Goal: Task Accomplishment & Management: Manage account settings

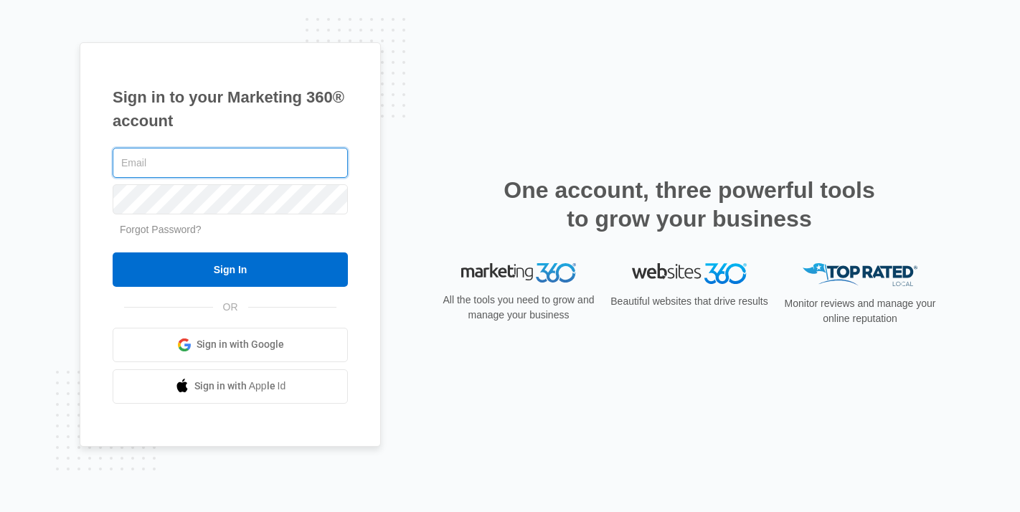
type input "[EMAIL_ADDRESS][DOMAIN_NAME]"
click at [113, 252] on input "Sign In" at bounding box center [230, 269] width 235 height 34
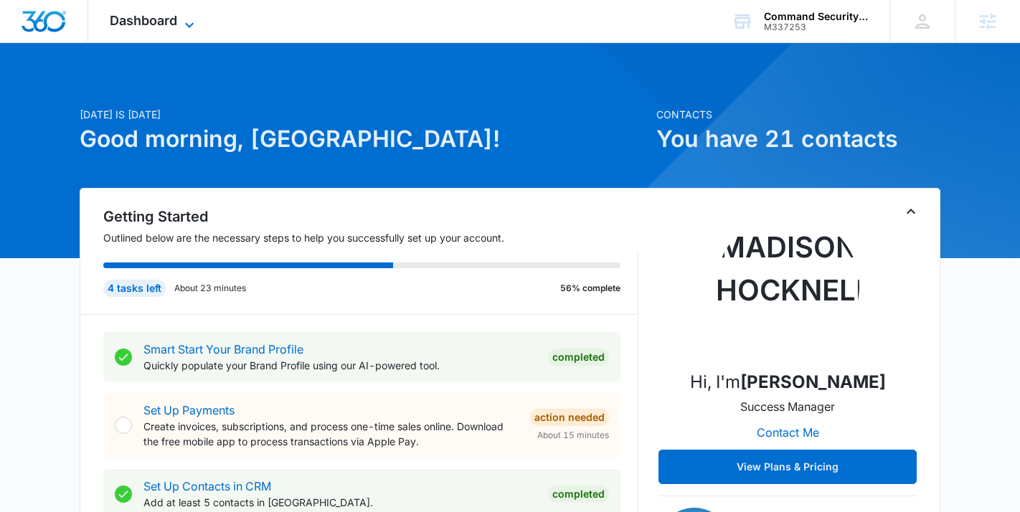
click at [170, 22] on span "Dashboard" at bounding box center [143, 20] width 67 height 15
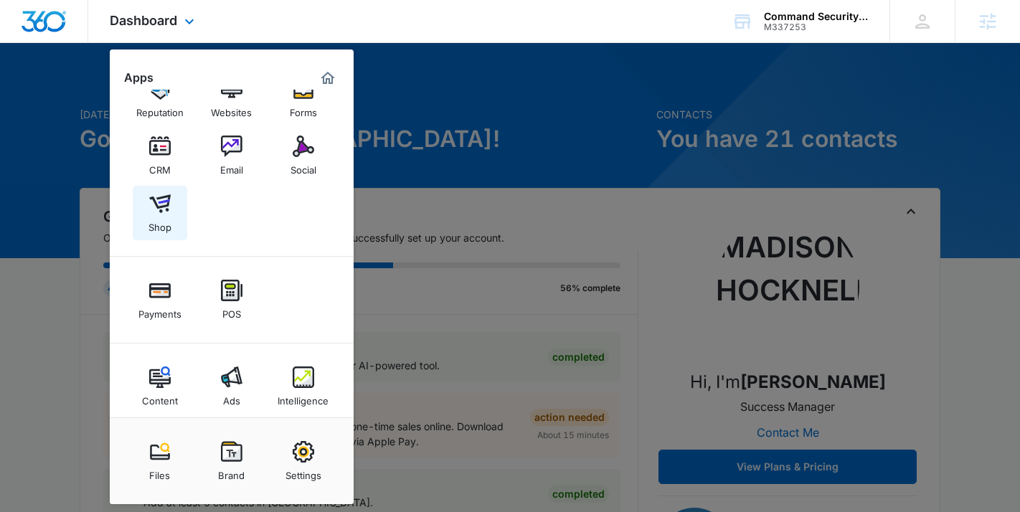
scroll to position [47, 0]
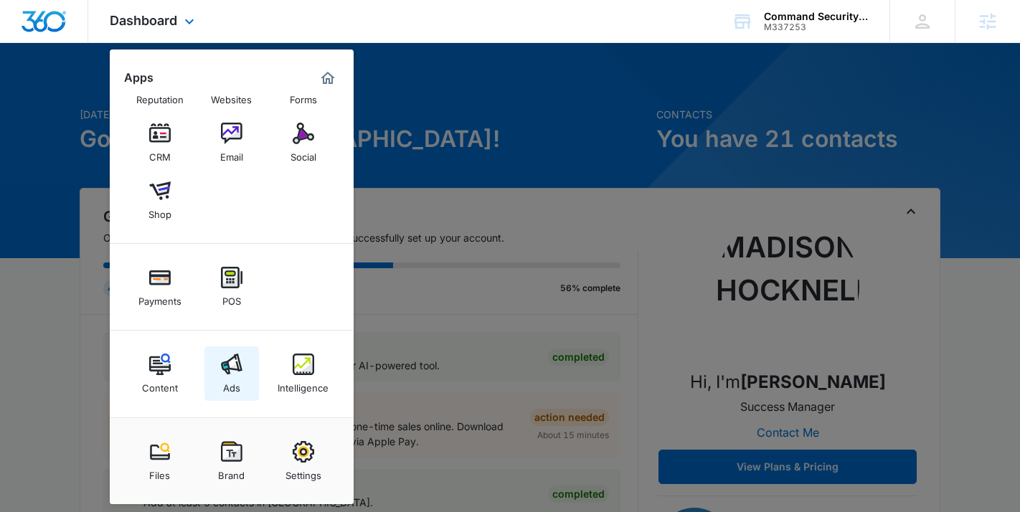
click at [229, 369] on img at bounding box center [232, 364] width 22 height 22
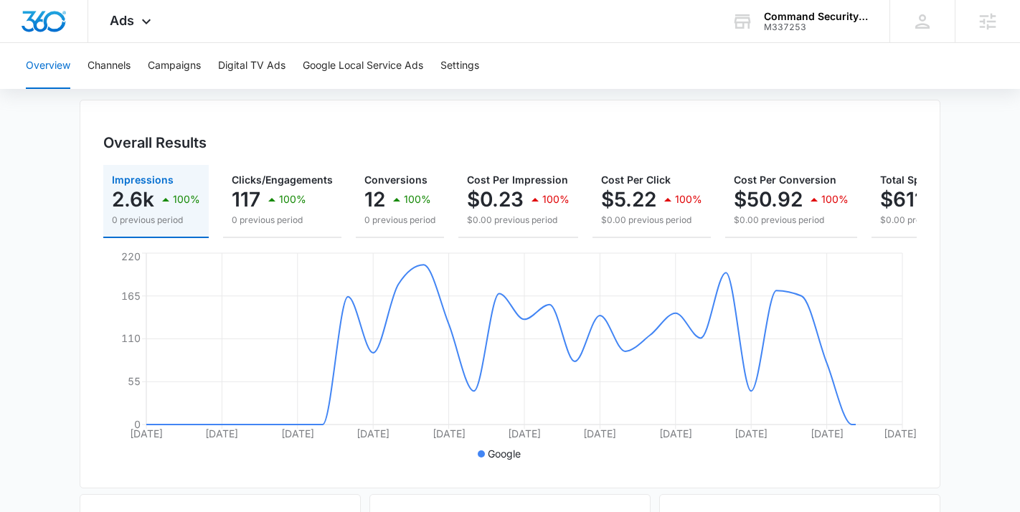
scroll to position [135, 0]
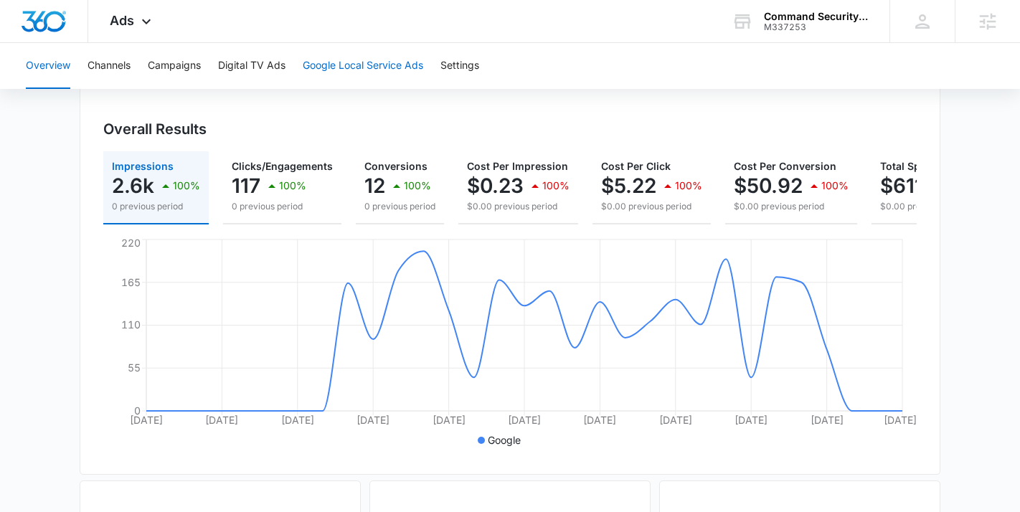
click at [315, 77] on button "Google Local Service Ads" at bounding box center [363, 66] width 120 height 46
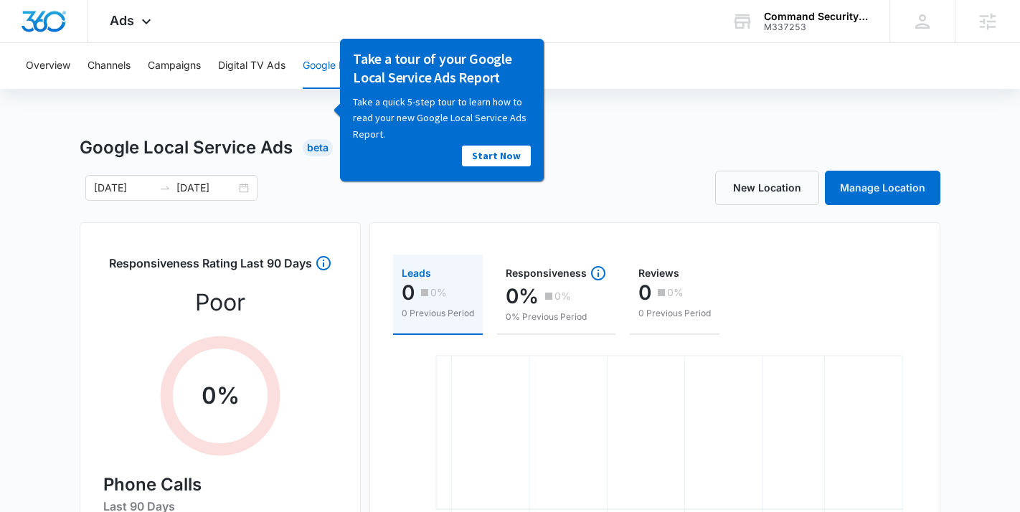
click at [317, 194] on div "09/12/2025 10/12/2025" at bounding box center [295, 188] width 430 height 26
click at [511, 163] on link "Start Now" at bounding box center [496, 155] width 69 height 21
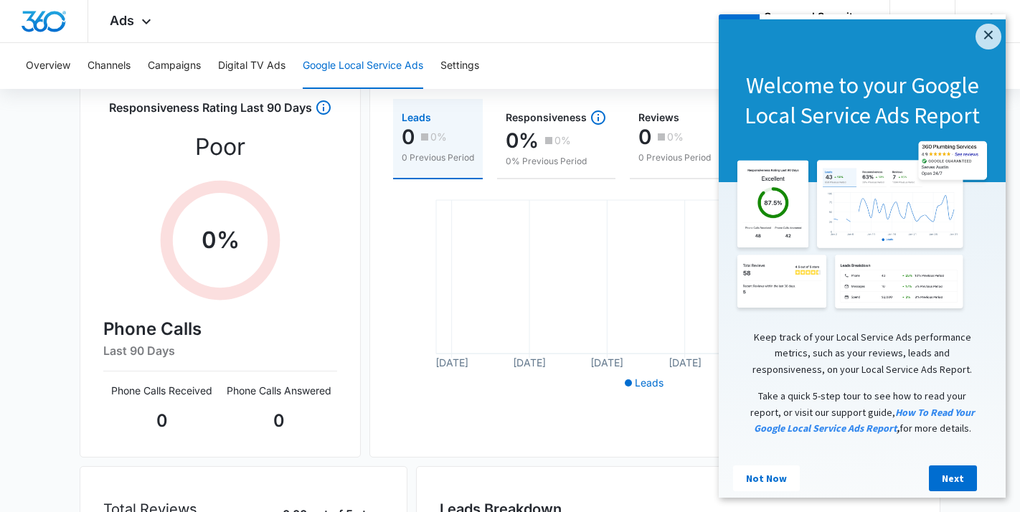
scroll to position [185, 0]
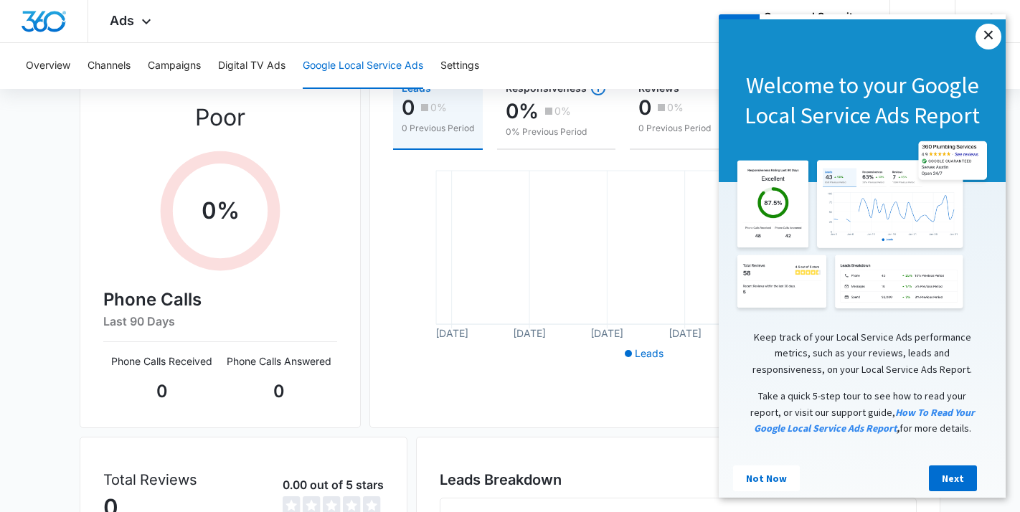
click at [994, 35] on link "×" at bounding box center [988, 37] width 26 height 26
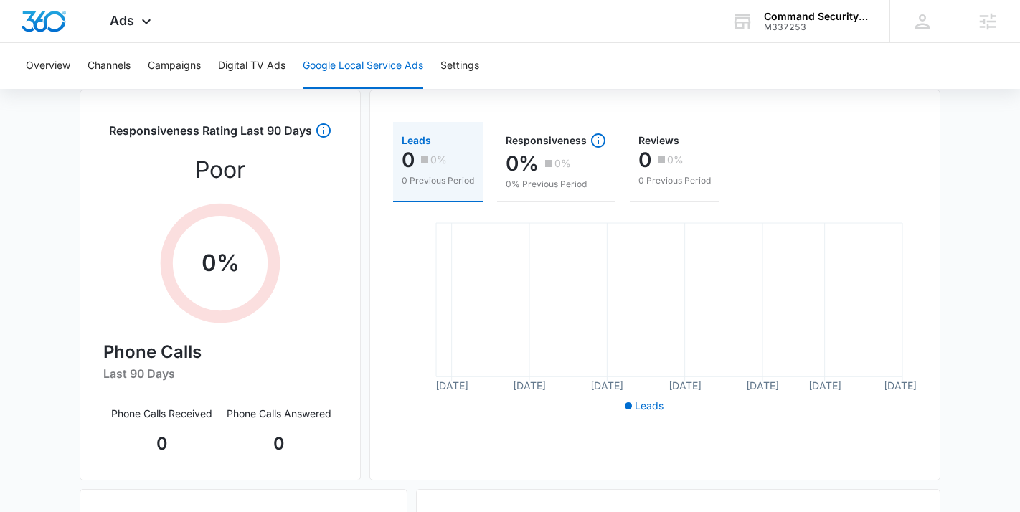
scroll to position [136, 0]
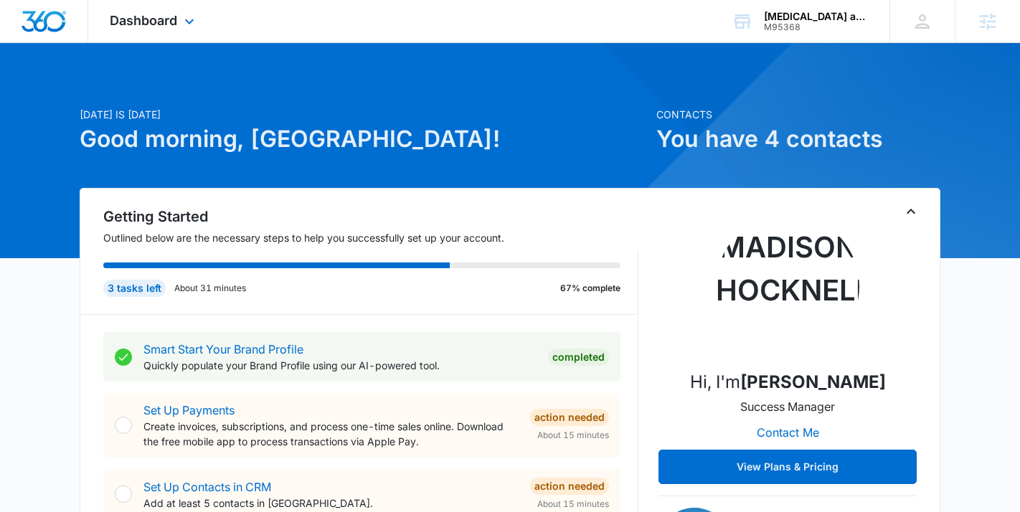
click at [95, 31] on div "Dashboard Apps Reputation Forms CRM Email Social Payments POS Content Ads Intel…" at bounding box center [153, 21] width 131 height 42
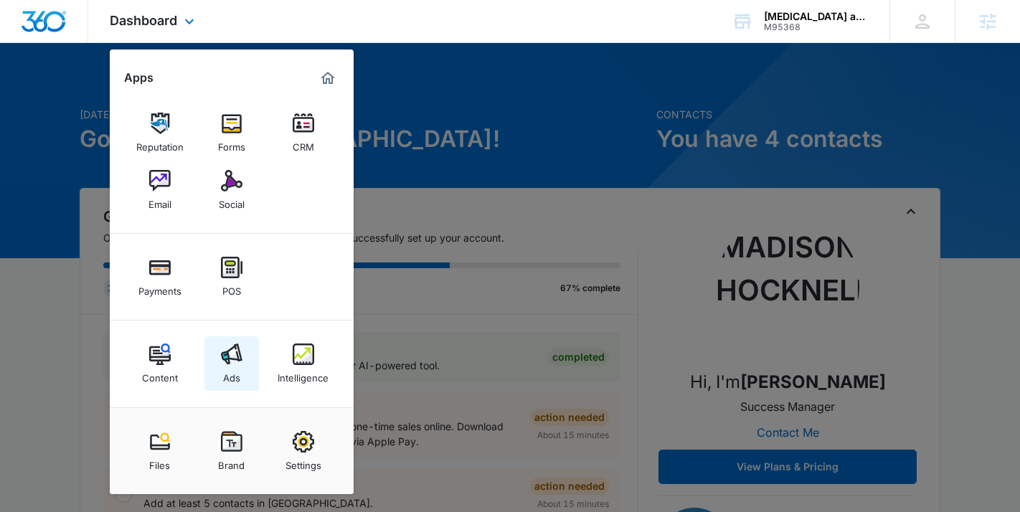
click at [239, 340] on link "Ads" at bounding box center [231, 363] width 54 height 54
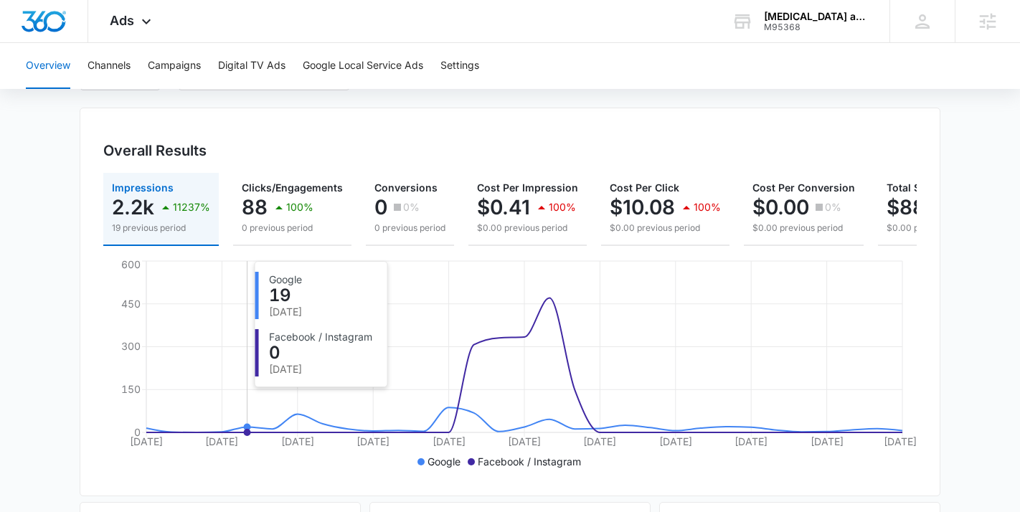
scroll to position [114, 0]
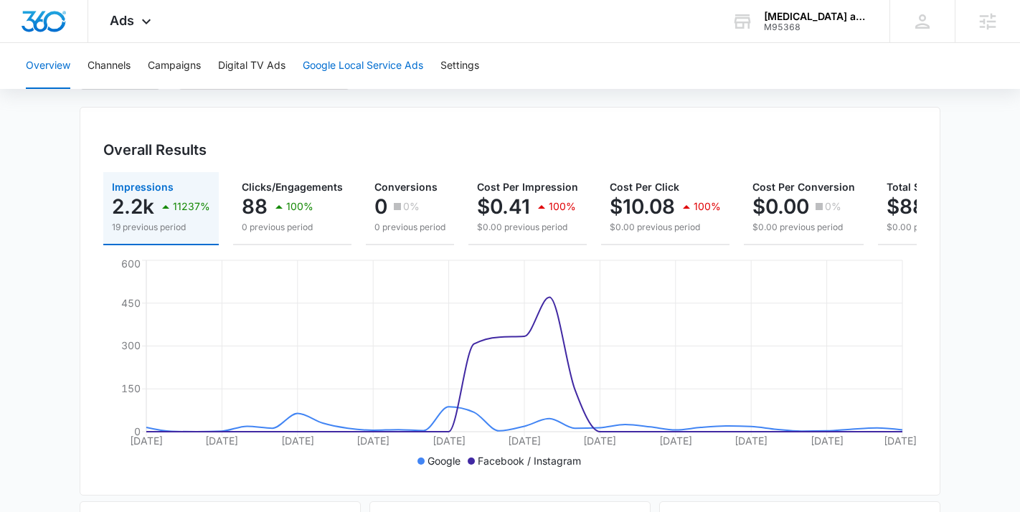
click at [355, 85] on button "Google Local Service Ads" at bounding box center [363, 66] width 120 height 46
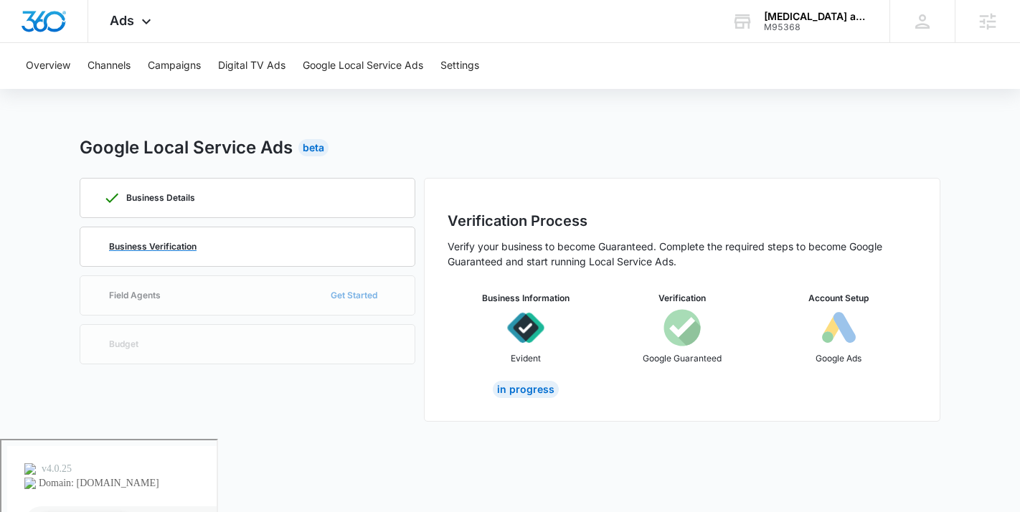
click at [172, 242] on p "Business Verification" at bounding box center [152, 246] width 87 height 9
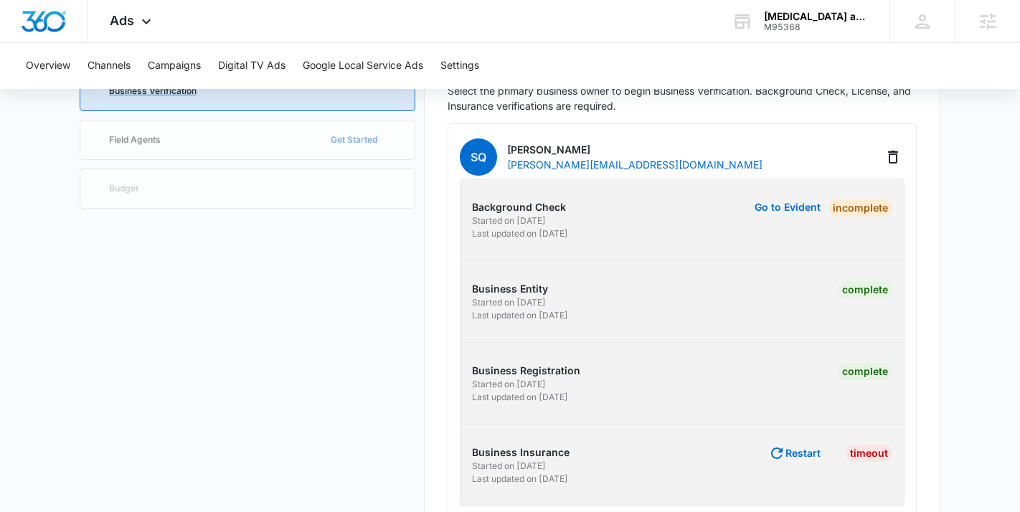
scroll to position [156, 0]
click at [793, 203] on button "Go to Evident" at bounding box center [787, 206] width 66 height 10
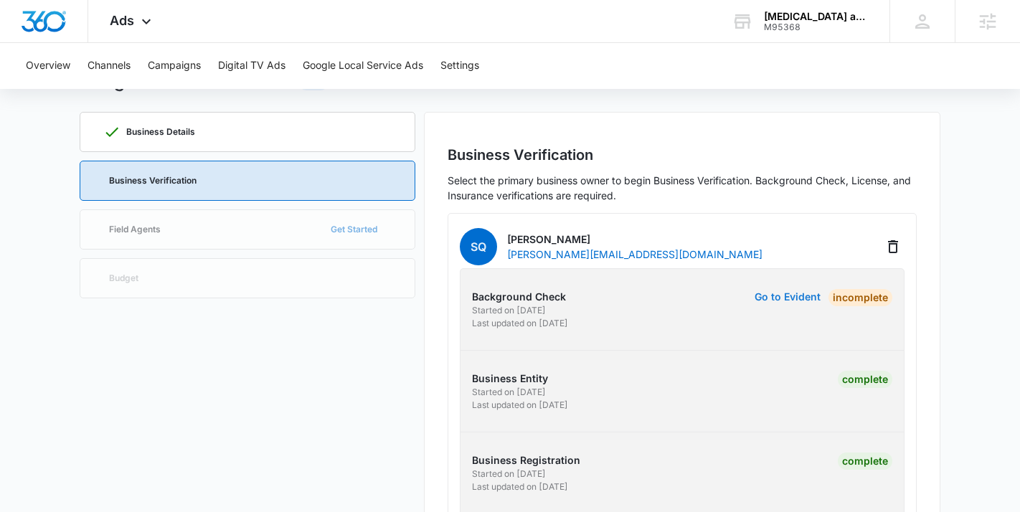
scroll to position [57, 0]
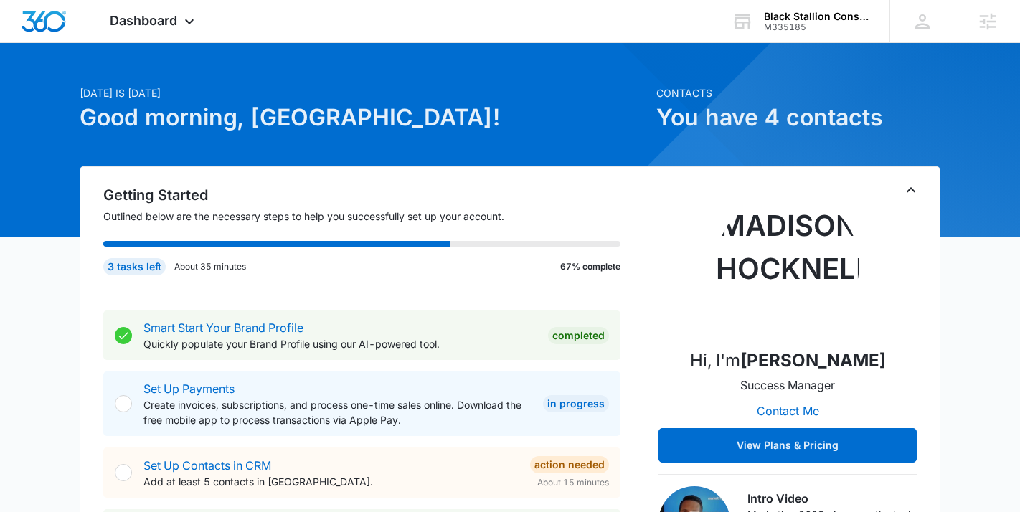
scroll to position [21, 0]
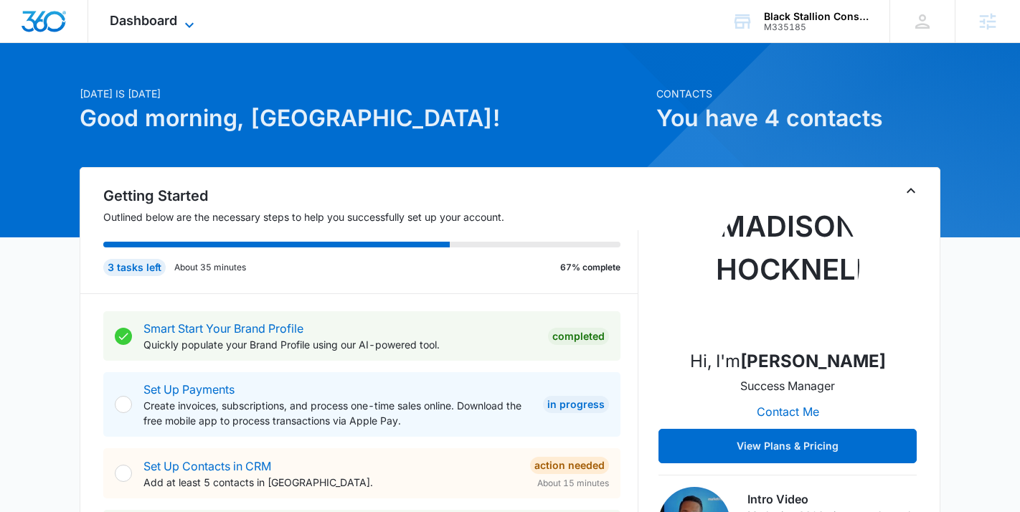
click at [174, 21] on span "Dashboard" at bounding box center [143, 20] width 67 height 15
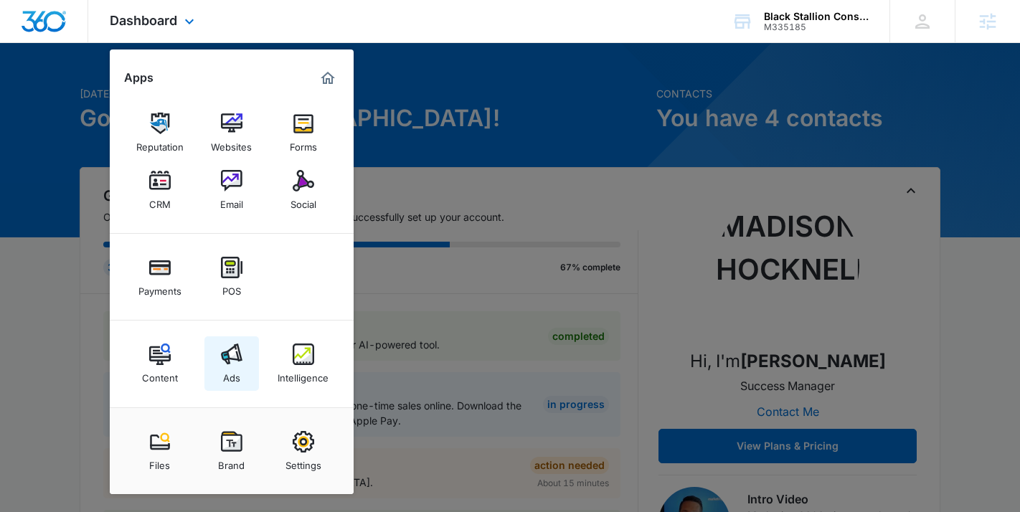
click at [239, 338] on link "Ads" at bounding box center [231, 363] width 54 height 54
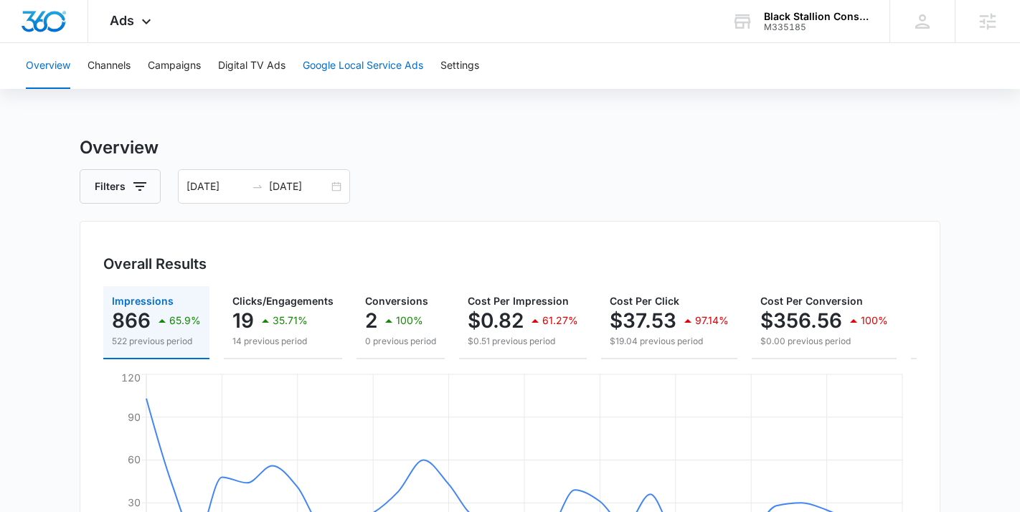
click at [408, 70] on button "Google Local Service Ads" at bounding box center [363, 66] width 120 height 46
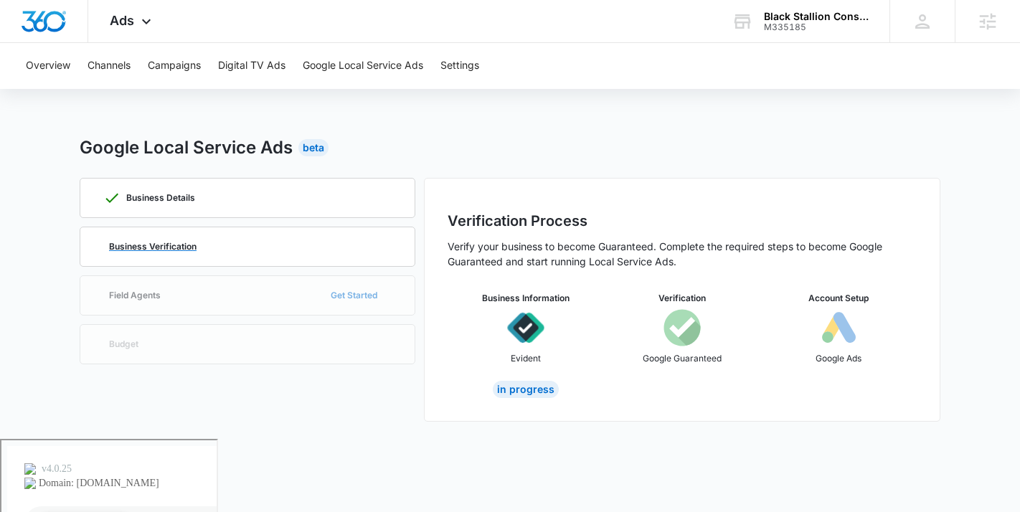
click at [184, 252] on div "Business Verification" at bounding box center [247, 246] width 288 height 39
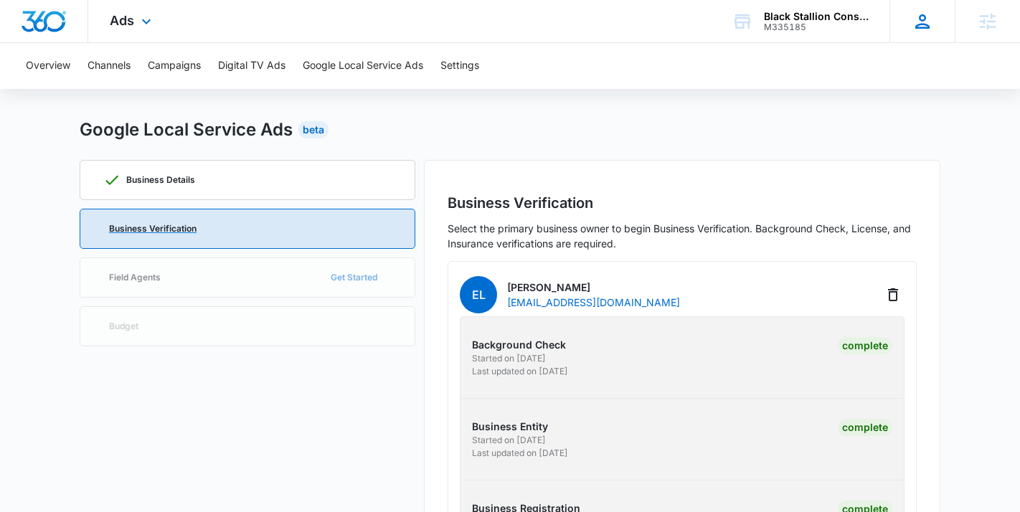
scroll to position [17, 0]
